Goal: Transaction & Acquisition: Book appointment/travel/reservation

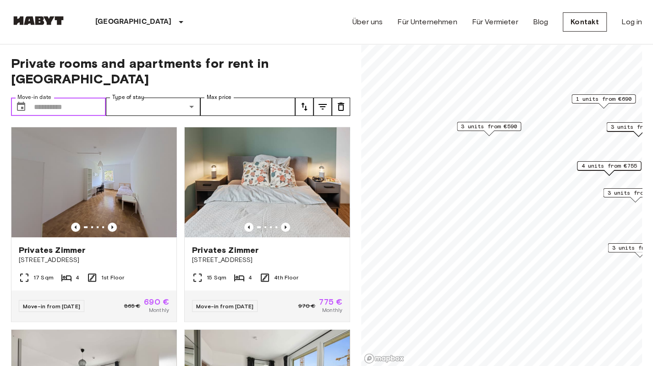
click at [62, 98] on input "Move-in date" at bounding box center [70, 107] width 72 height 18
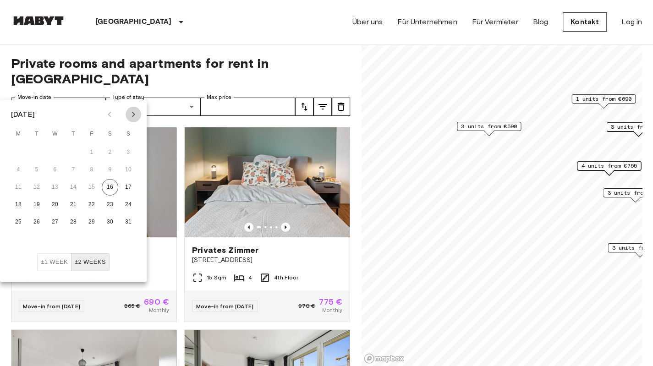
click at [132, 116] on icon "Next month" at bounding box center [133, 114] width 11 height 11
click at [51, 153] on button "1" at bounding box center [55, 152] width 17 height 17
type input "**********"
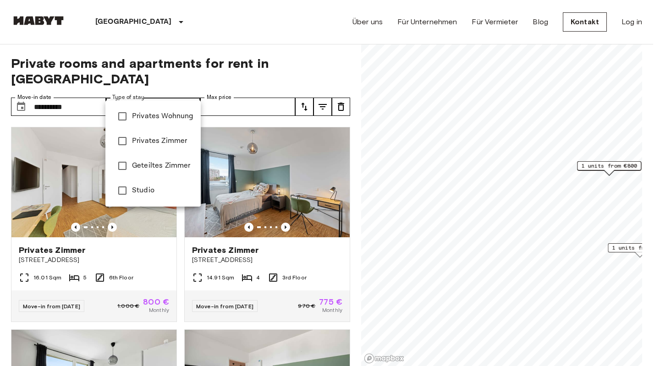
click at [172, 147] on li "Privates Zimmer" at bounding box center [152, 141] width 95 height 25
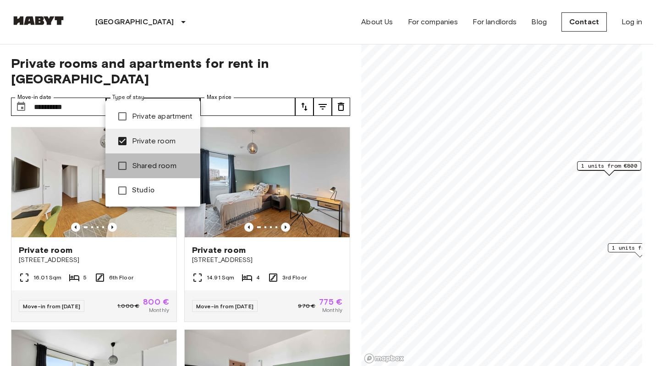
click at [158, 163] on font "Shared room" at bounding box center [154, 165] width 44 height 9
type input "**********"
click at [252, 87] on div at bounding box center [330, 183] width 660 height 366
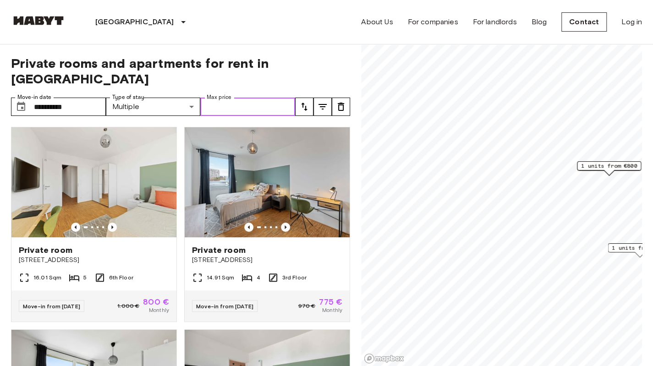
click at [237, 98] on input "Max price" at bounding box center [247, 107] width 95 height 18
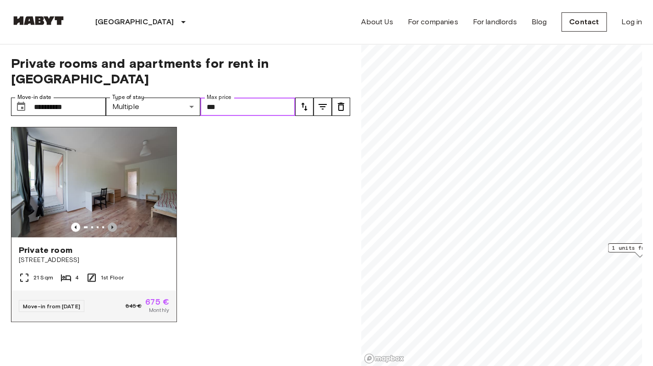
click at [112, 223] on icon "Previous image" at bounding box center [112, 227] width 9 height 9
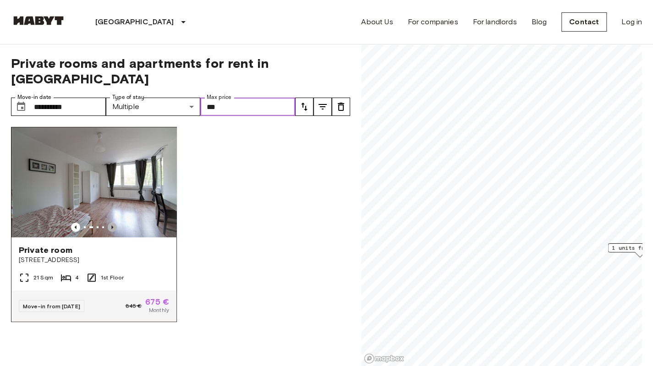
click at [112, 223] on icon "Previous image" at bounding box center [112, 227] width 9 height 9
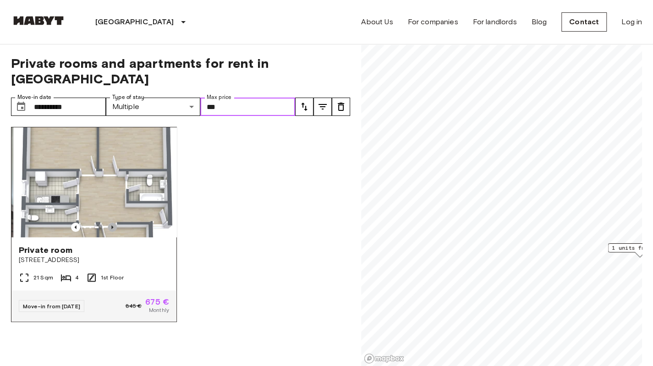
click at [112, 223] on icon "Previous image" at bounding box center [112, 227] width 9 height 9
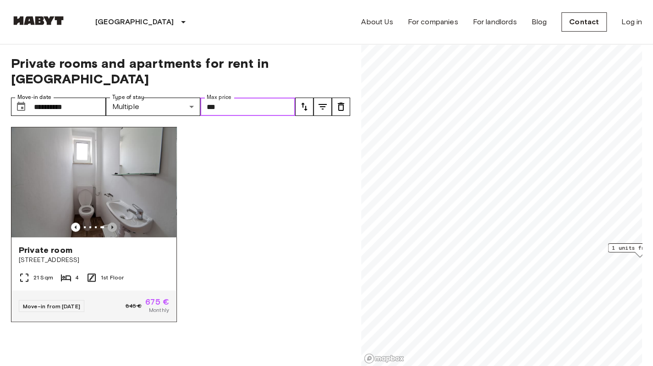
click at [112, 223] on icon "Previous image" at bounding box center [112, 227] width 9 height 9
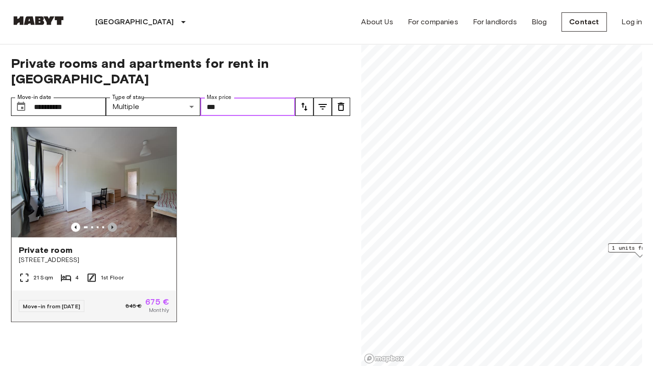
click at [112, 223] on icon "Previous image" at bounding box center [112, 227] width 9 height 9
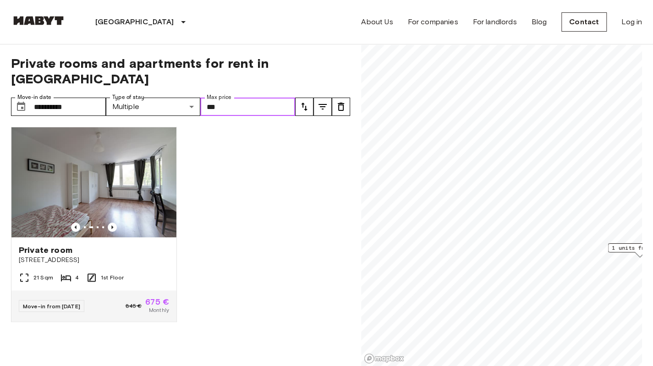
type input "***"
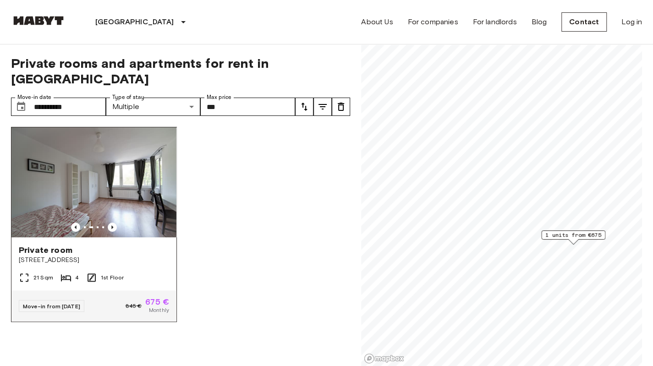
click at [93, 256] on span "[STREET_ADDRESS]" at bounding box center [94, 260] width 150 height 9
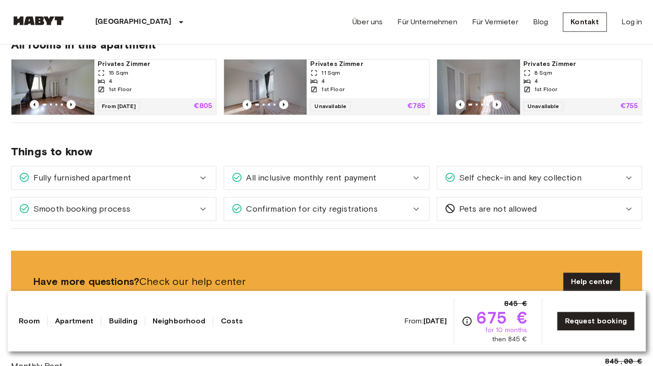
scroll to position [493, 0]
click at [416, 182] on icon at bounding box center [416, 178] width 11 height 11
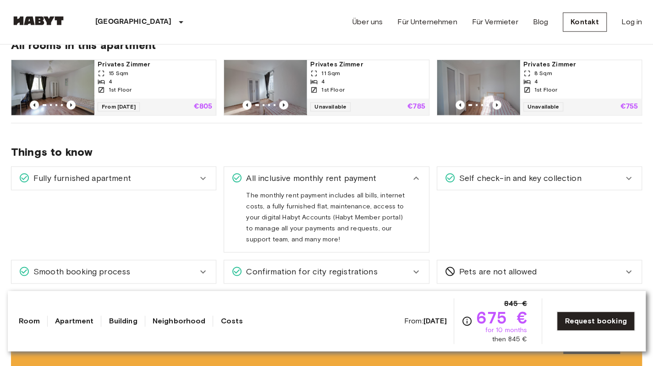
click at [416, 182] on icon at bounding box center [416, 178] width 11 height 11
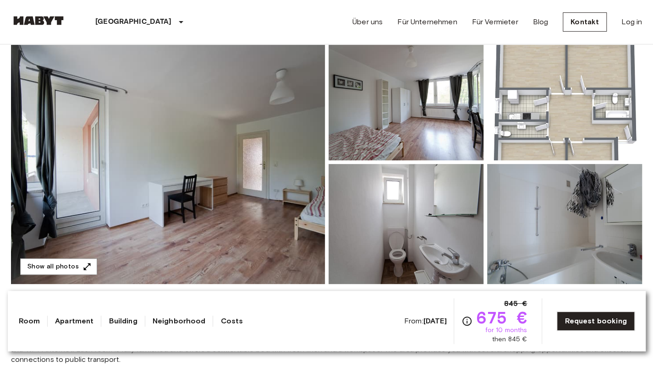
scroll to position [88, 0]
